Goal: Task Accomplishment & Management: Complete application form

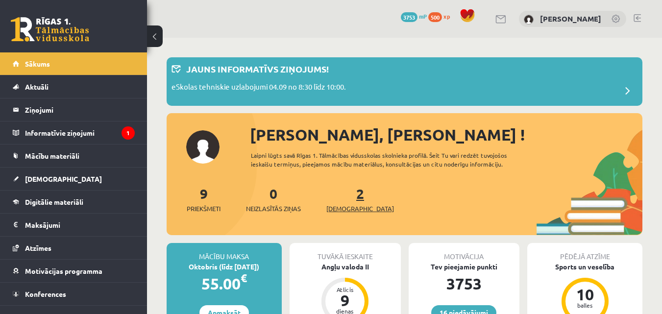
click at [346, 193] on link "2 Ieskaites" at bounding box center [361, 199] width 68 height 29
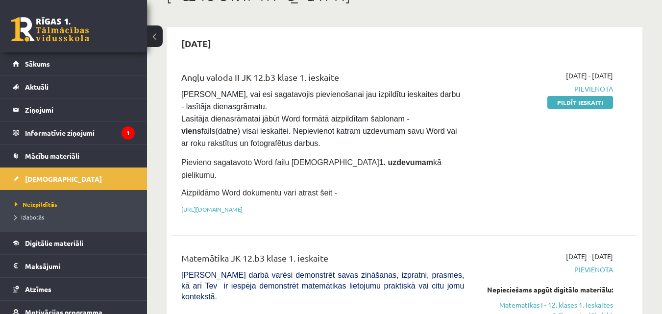
scroll to position [81, 0]
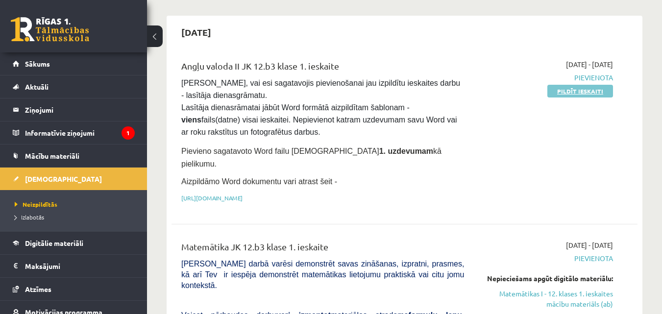
click at [583, 92] on link "Pildīt ieskaiti" at bounding box center [581, 91] width 66 height 13
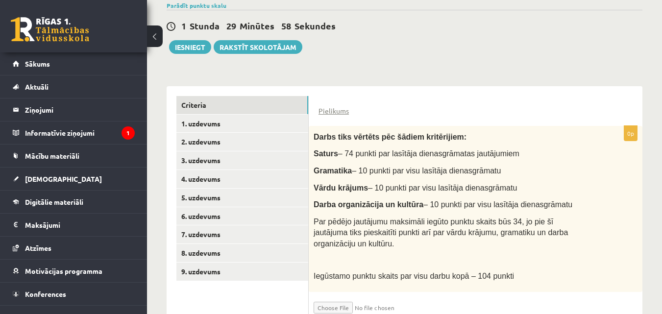
scroll to position [195, 0]
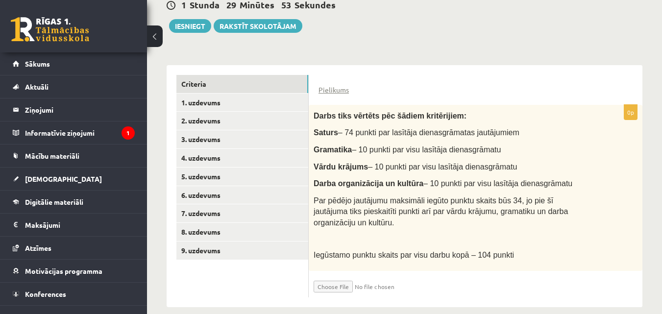
click at [338, 276] on input "file" at bounding box center [372, 284] width 117 height 17
type input "**********"
click at [389, 276] on input "file" at bounding box center [372, 284] width 117 height 17
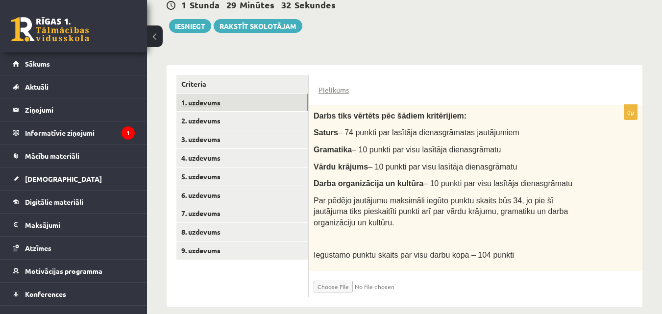
click at [227, 101] on link "1. uzdevums" at bounding box center [243, 103] width 132 height 18
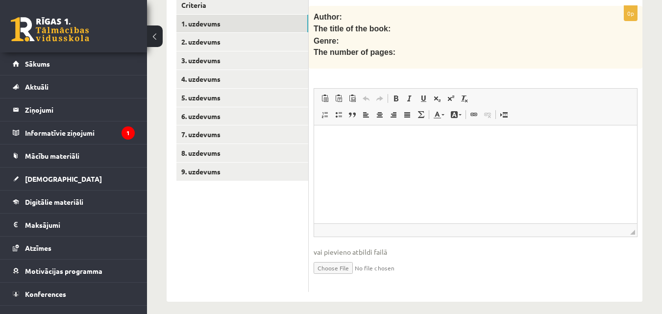
scroll to position [279, 0]
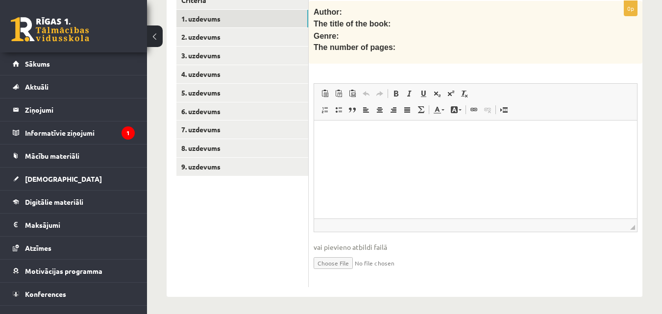
click at [344, 263] on input "file" at bounding box center [476, 263] width 324 height 20
type input "**********"
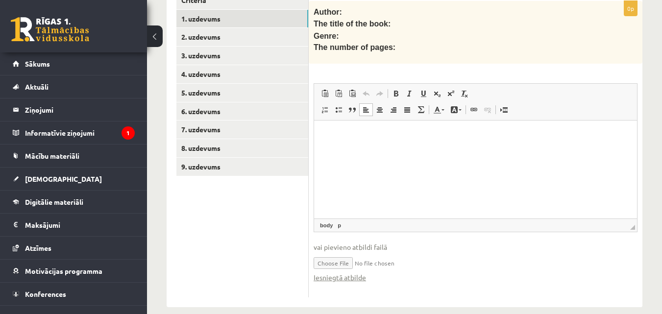
click at [351, 143] on html at bounding box center [475, 136] width 323 height 30
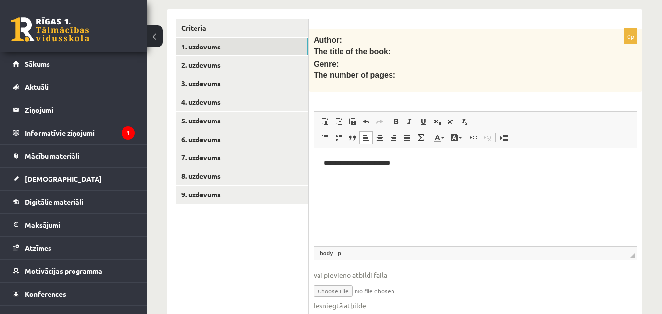
scroll to position [257, 0]
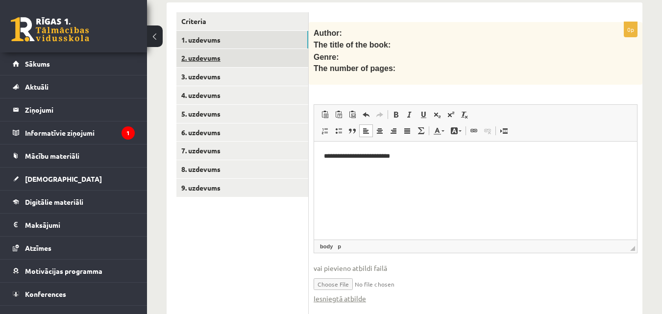
click at [218, 55] on link "2. uzdevums" at bounding box center [243, 58] width 132 height 18
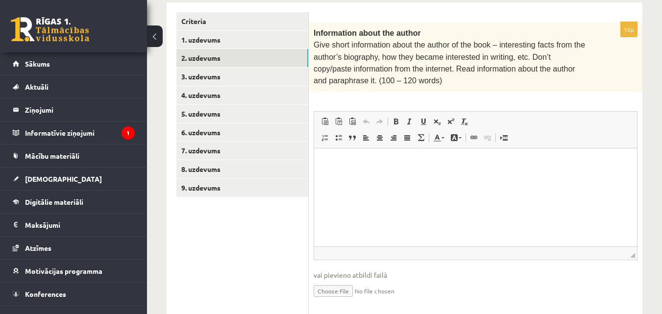
scroll to position [284, 0]
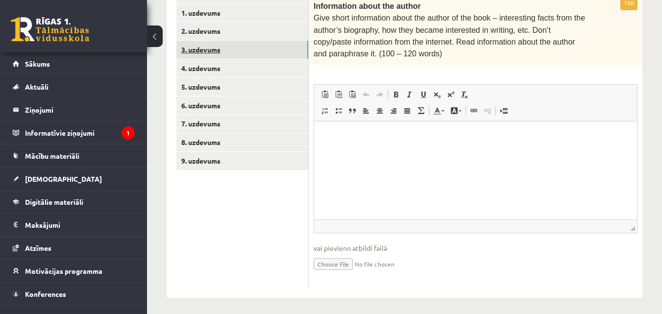
click at [279, 46] on link "3. uzdevums" at bounding box center [243, 50] width 132 height 18
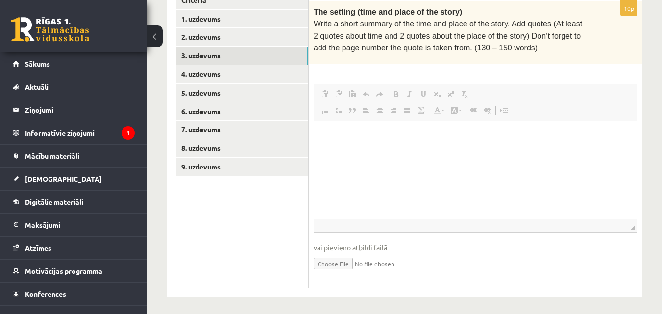
scroll to position [0, 0]
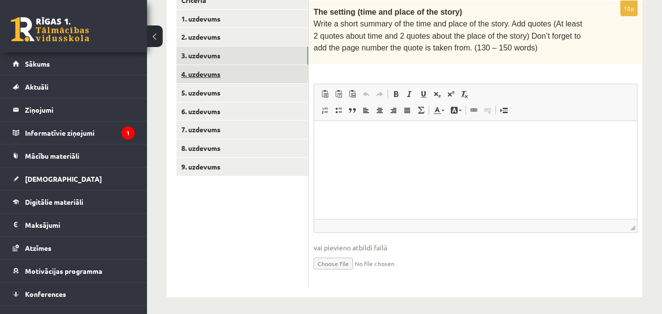
click at [213, 75] on link "4. uzdevums" at bounding box center [243, 74] width 132 height 18
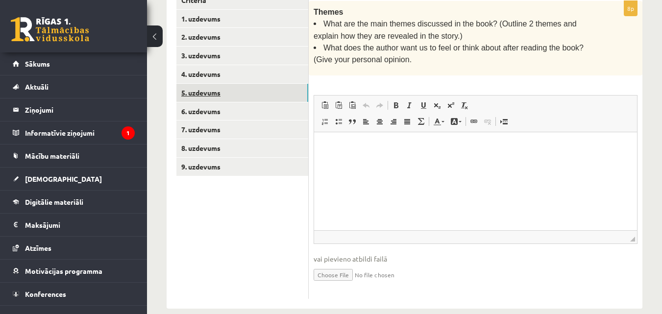
click at [237, 93] on link "5. uzdevums" at bounding box center [243, 93] width 132 height 18
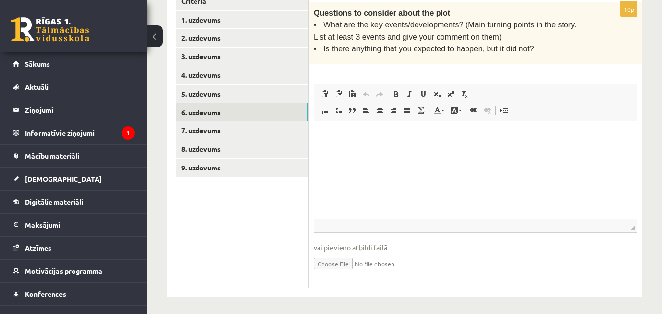
click at [219, 108] on link "6. uzdevums" at bounding box center [243, 112] width 132 height 18
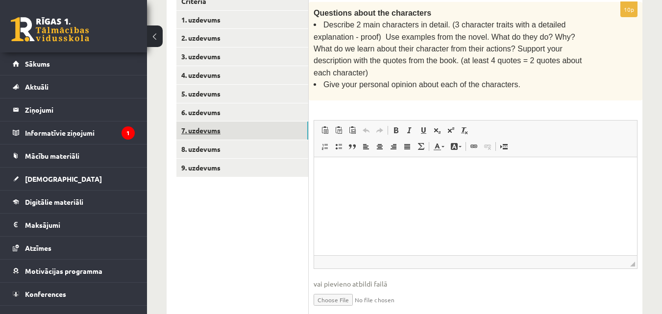
click at [201, 128] on link "7. uzdevums" at bounding box center [243, 131] width 132 height 18
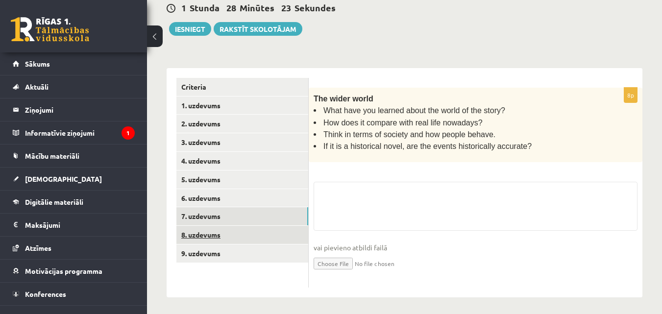
click at [228, 235] on link "8. uzdevums" at bounding box center [243, 235] width 132 height 18
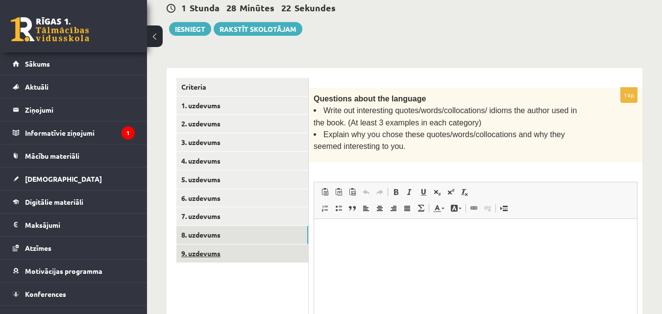
scroll to position [0, 0]
click at [232, 252] on link "9. uzdevums" at bounding box center [243, 254] width 132 height 18
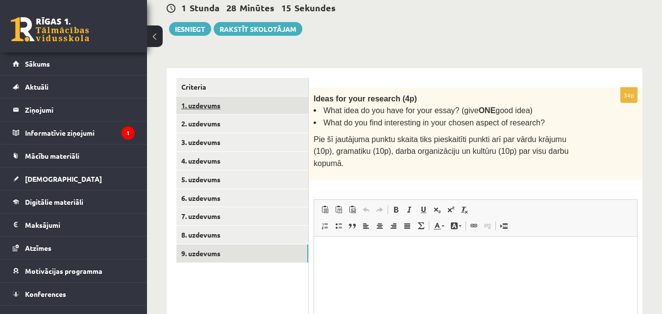
click at [224, 108] on link "1. uzdevums" at bounding box center [243, 106] width 132 height 18
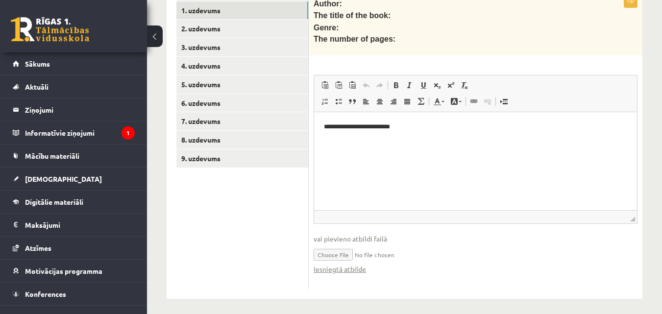
scroll to position [289, 0]
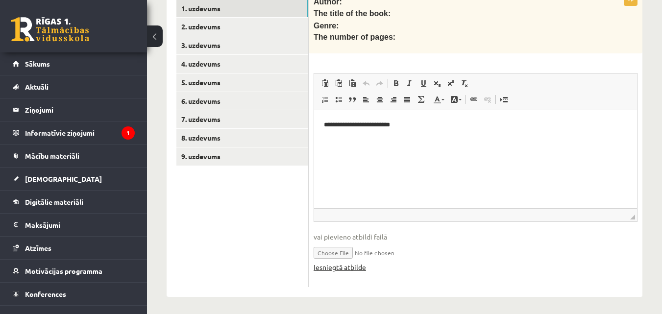
click at [335, 266] on link "Iesniegtā atbilde" at bounding box center [340, 267] width 52 height 10
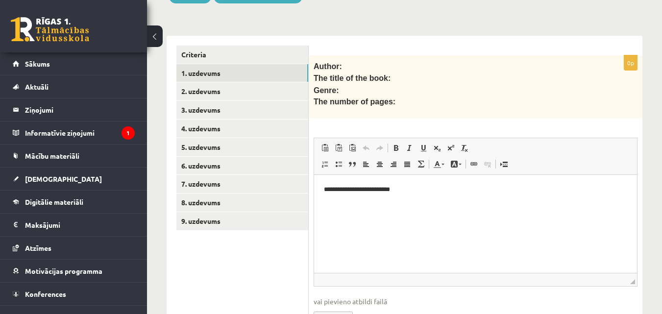
scroll to position [213, 0]
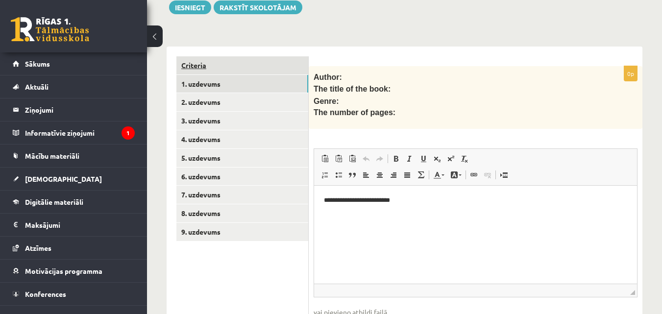
click at [249, 60] on link "Criteria" at bounding box center [243, 65] width 132 height 18
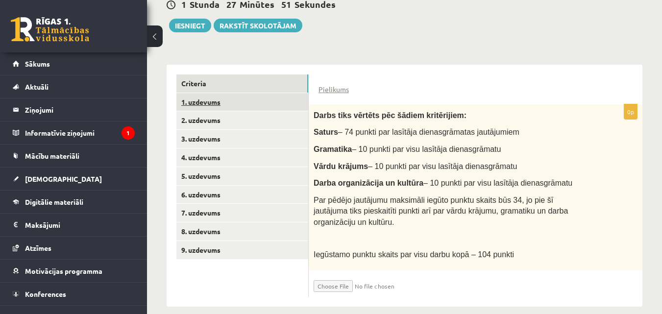
click at [222, 103] on link "1. uzdevums" at bounding box center [243, 102] width 132 height 18
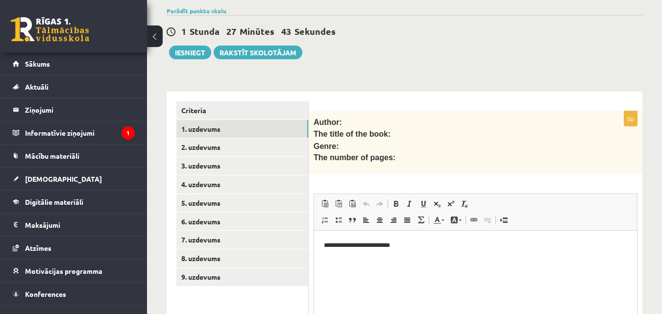
scroll to position [160, 0]
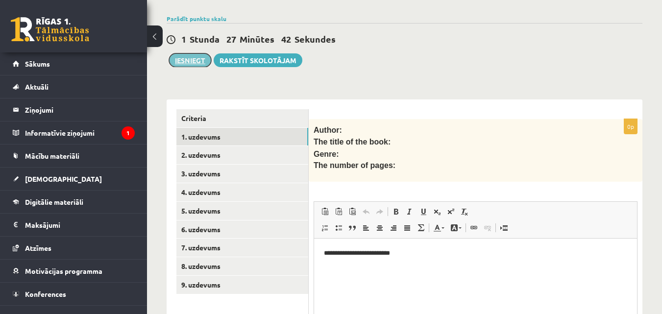
click at [192, 56] on button "Iesniegt" at bounding box center [190, 60] width 42 height 14
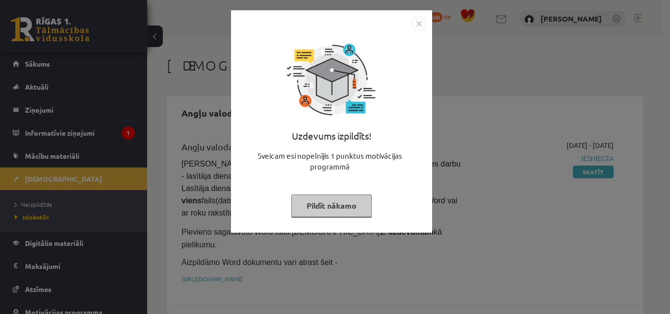
click at [325, 213] on button "Pildīt nākamo" at bounding box center [331, 206] width 80 height 23
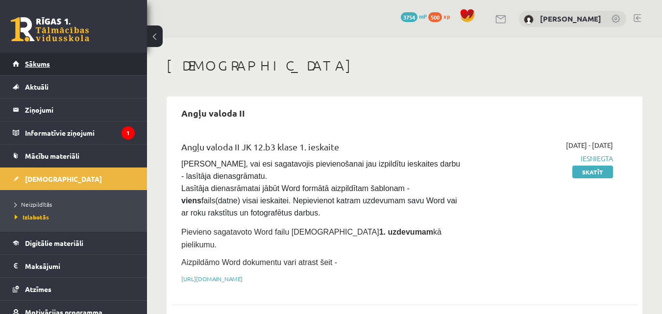
click at [26, 64] on span "Sākums" at bounding box center [37, 63] width 25 height 9
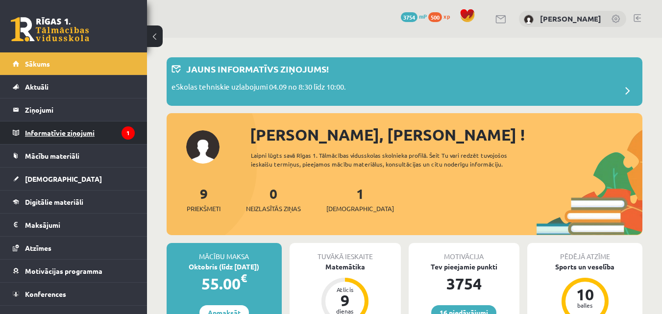
click at [110, 133] on legend "Informatīvie ziņojumi 1" at bounding box center [80, 133] width 110 height 23
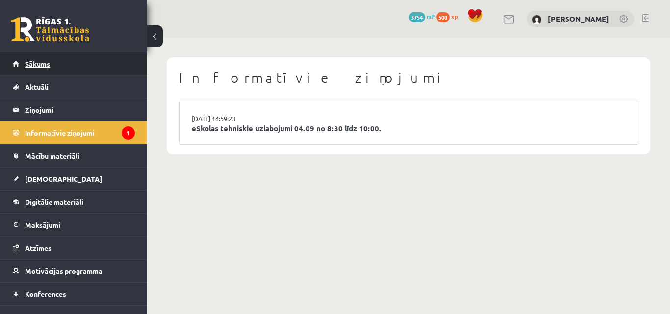
click at [48, 72] on link "Sākums" at bounding box center [74, 63] width 122 height 23
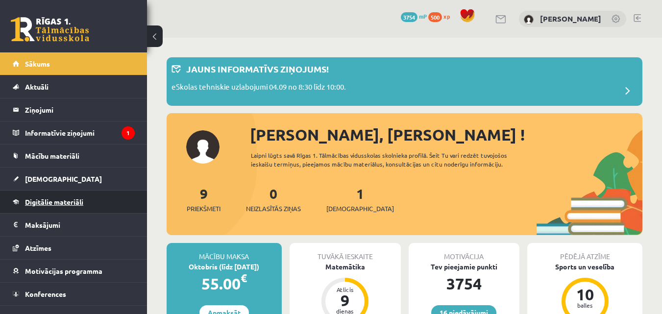
click at [55, 196] on link "Digitālie materiāli" at bounding box center [74, 202] width 122 height 23
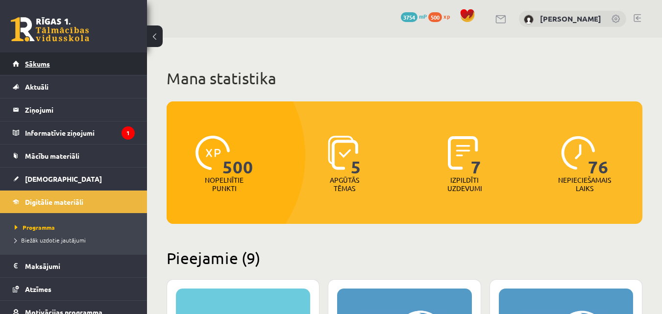
click at [56, 64] on link "Sākums" at bounding box center [74, 63] width 122 height 23
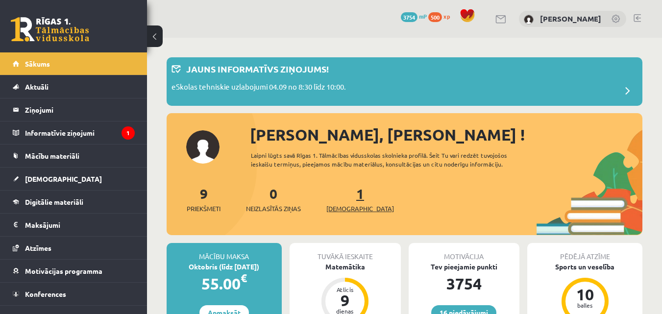
click at [342, 193] on link "1 Ieskaites" at bounding box center [361, 199] width 68 height 29
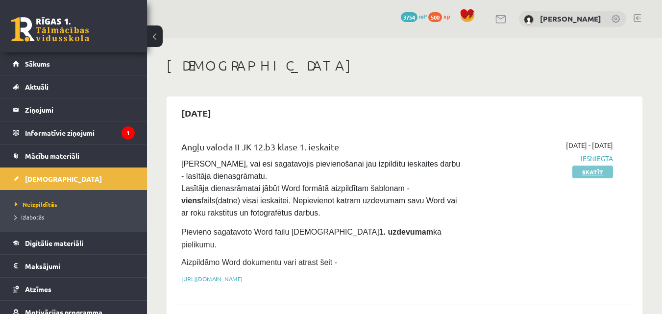
click at [587, 175] on link "Skatīt" at bounding box center [593, 172] width 41 height 13
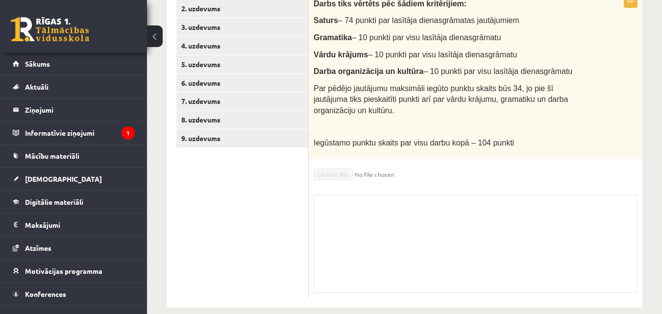
scroll to position [236, 0]
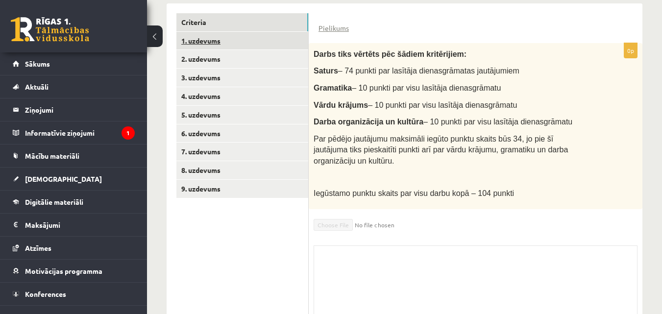
click at [287, 44] on link "1. uzdevums" at bounding box center [243, 41] width 132 height 18
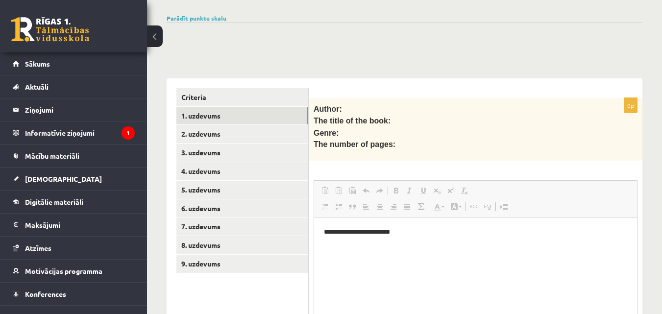
scroll to position [155, 0]
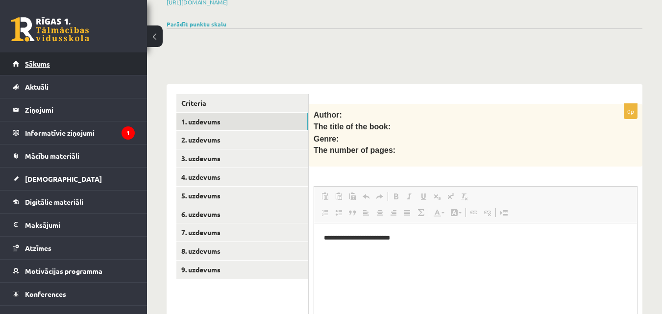
click at [64, 57] on link "Sākums" at bounding box center [74, 63] width 122 height 23
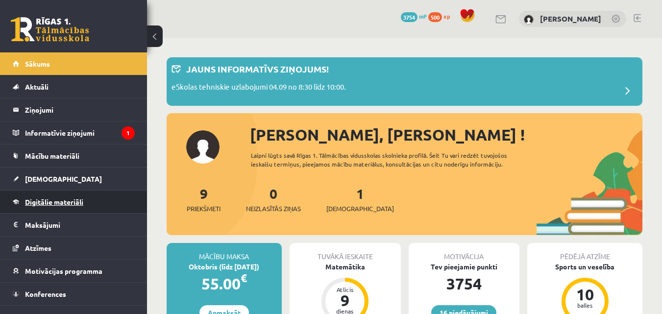
click at [69, 197] on link "Digitālie materiāli" at bounding box center [74, 202] width 122 height 23
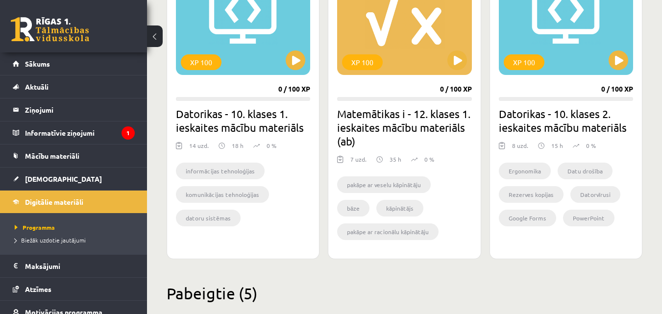
scroll to position [962, 0]
